Goal: Check status: Check status

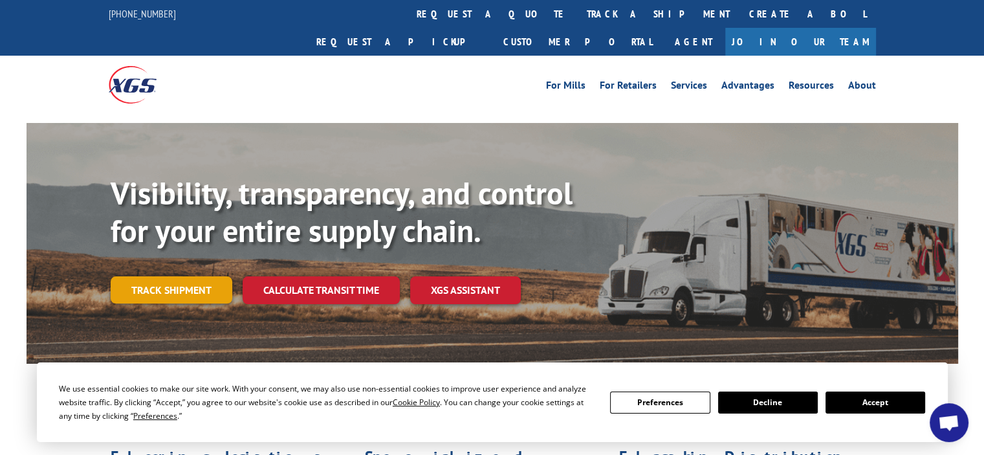
click at [161, 276] on link "Track shipment" at bounding box center [172, 289] width 122 height 27
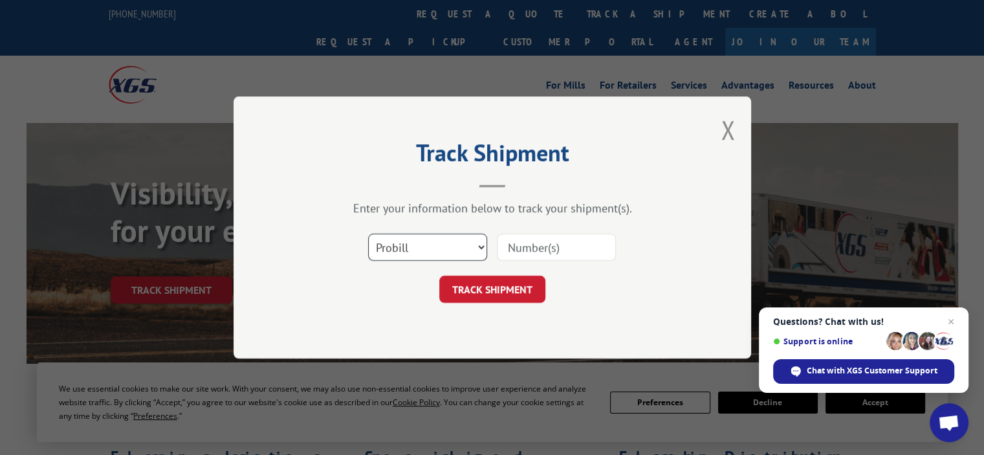
click at [432, 247] on select "Select category... Probill BOL PO" at bounding box center [427, 247] width 119 height 27
click at [575, 247] on input at bounding box center [556, 247] width 119 height 27
type input "2848628"
click at [496, 296] on button "TRACK SHIPMENT" at bounding box center [492, 289] width 106 height 27
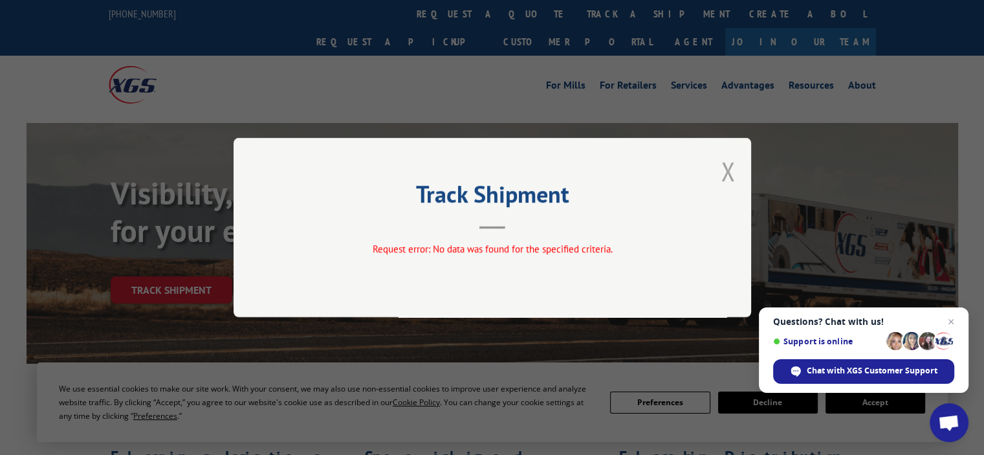
click at [725, 170] on button "Close modal" at bounding box center [728, 171] width 14 height 34
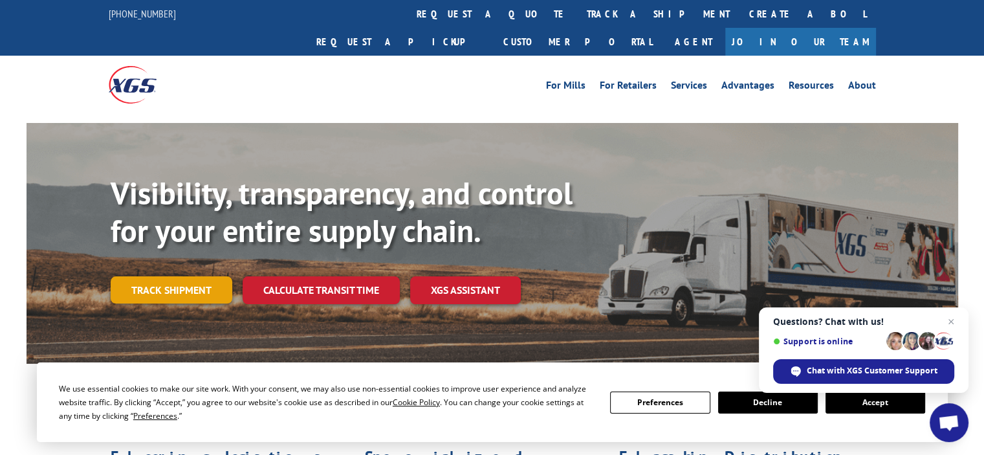
click at [184, 276] on link "Track shipment" at bounding box center [172, 289] width 122 height 27
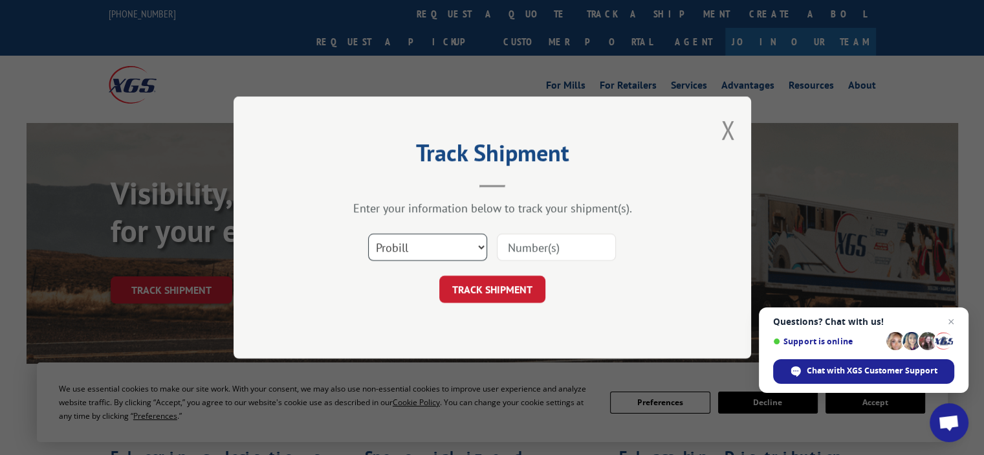
click at [484, 247] on select "Select category... Probill BOL PO" at bounding box center [427, 247] width 119 height 27
select select "po"
click at [368, 234] on select "Select category... Probill BOL PO" at bounding box center [427, 247] width 119 height 27
click at [549, 245] on input at bounding box center [556, 247] width 119 height 27
type input "08152025"
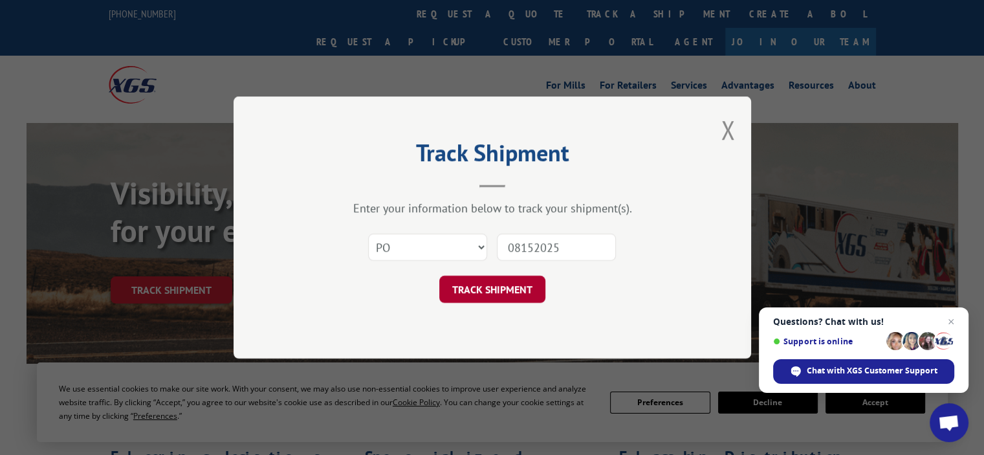
click at [502, 285] on button "TRACK SHIPMENT" at bounding box center [492, 289] width 106 height 27
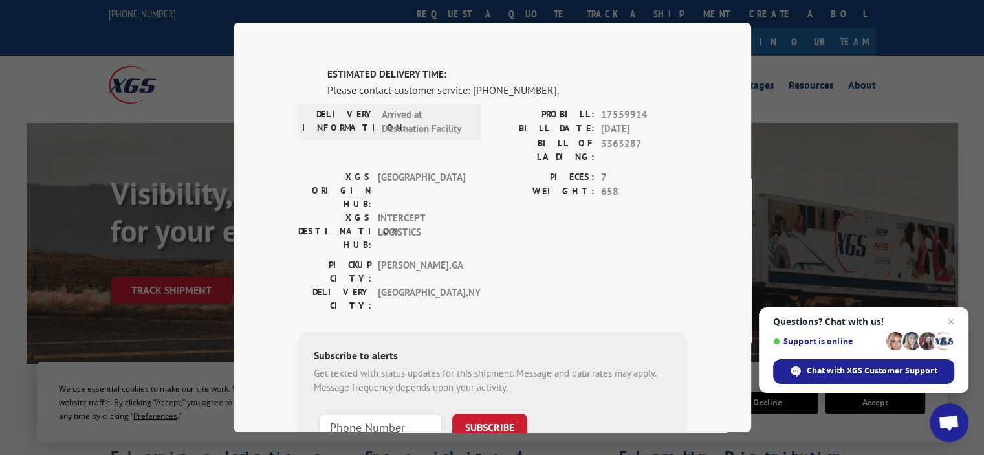
scroll to position [1618, 0]
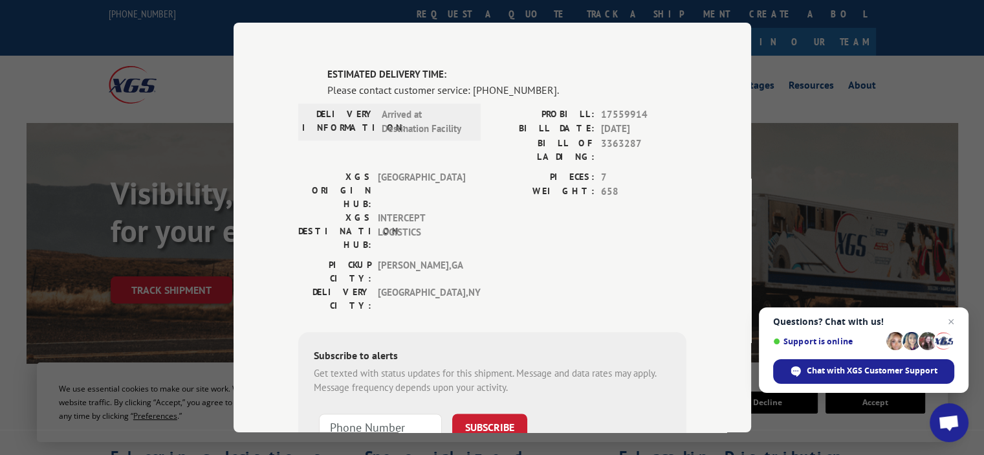
type input "[PHONE_NUMBER]"
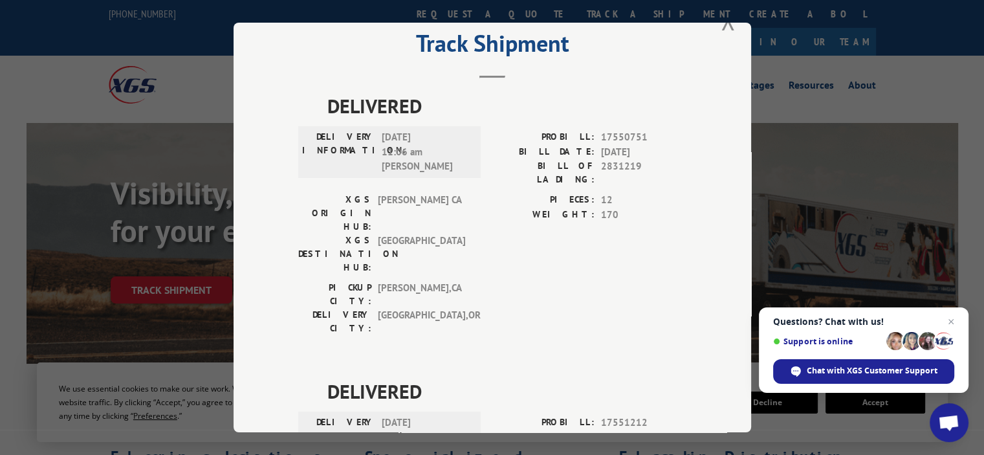
scroll to position [0, 0]
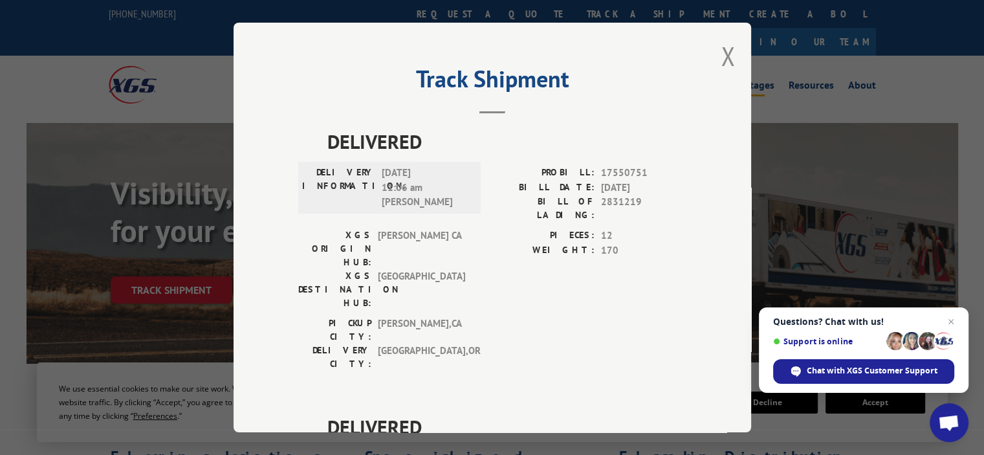
click at [725, 53] on button "Close modal" at bounding box center [728, 56] width 14 height 34
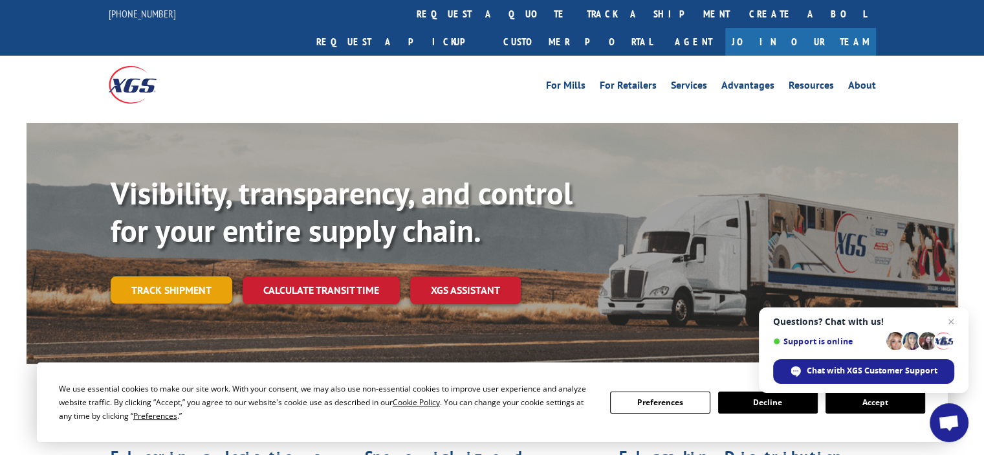
click at [182, 276] on link "Track shipment" at bounding box center [172, 289] width 122 height 27
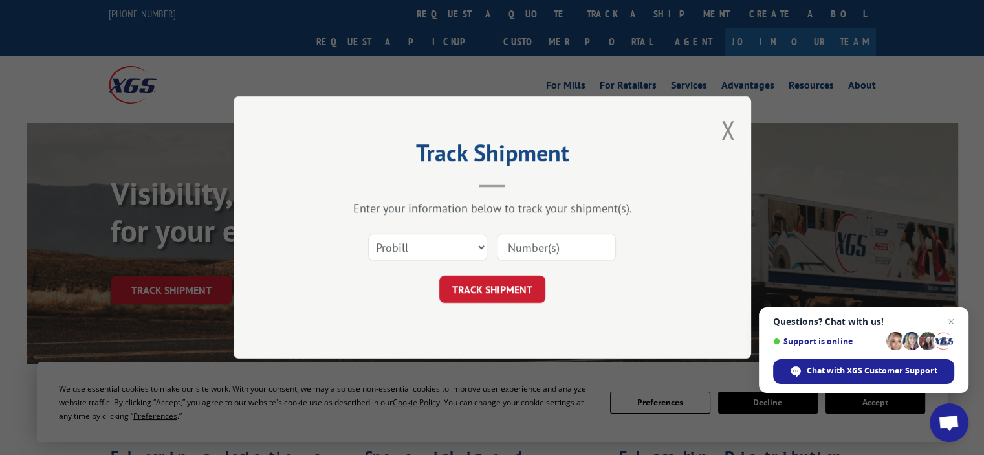
drag, startPoint x: 564, startPoint y: 244, endPoint x: 573, endPoint y: 241, distance: 8.8
click at [564, 244] on input at bounding box center [556, 247] width 119 height 27
type input "17602259"
click at [493, 287] on button "TRACK SHIPMENT" at bounding box center [492, 289] width 106 height 27
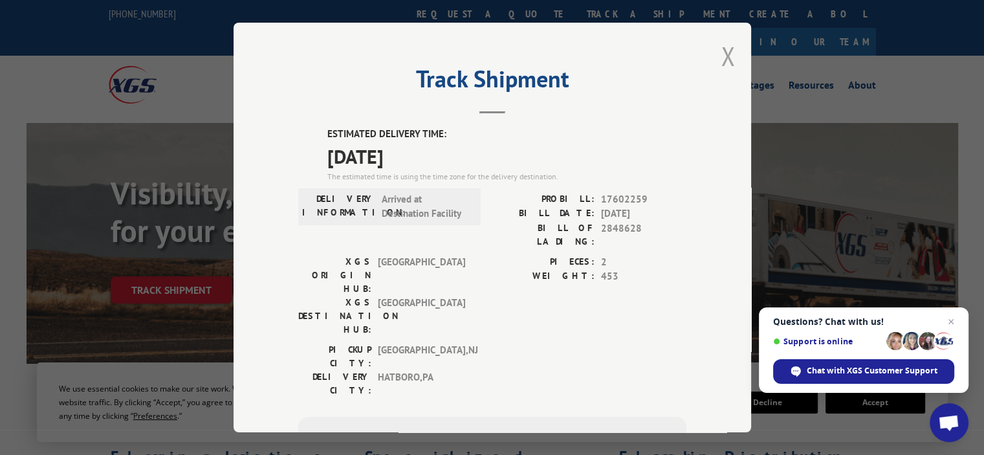
click at [725, 56] on button "Close modal" at bounding box center [728, 56] width 14 height 34
